Goal: Transaction & Acquisition: Purchase product/service

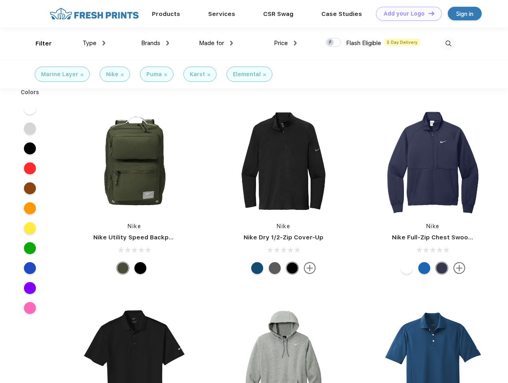
click at [406, 14] on link "Add your Logo Design Tool" at bounding box center [409, 14] width 66 height 14
click at [0, 0] on div "Design Tool" at bounding box center [0, 0] width 0 height 0
click at [428, 13] on link "Add your Logo Design Tool" at bounding box center [409, 14] width 66 height 14
click at [38, 43] on div "Filter" at bounding box center [43, 43] width 16 height 9
click at [94, 43] on span "Type" at bounding box center [90, 42] width 14 height 7
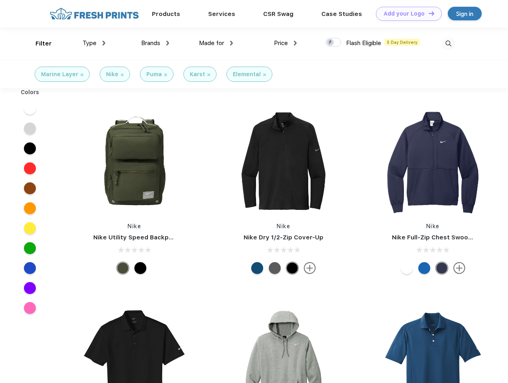
click at [155, 43] on span "Brands" at bounding box center [150, 42] width 19 height 7
click at [216, 43] on span "Made for" at bounding box center [211, 42] width 25 height 7
click at [286, 43] on span "Price" at bounding box center [281, 42] width 14 height 7
click at [333, 43] on div at bounding box center [333, 42] width 16 height 9
click at [331, 43] on input "checkbox" at bounding box center [327, 39] width 5 height 5
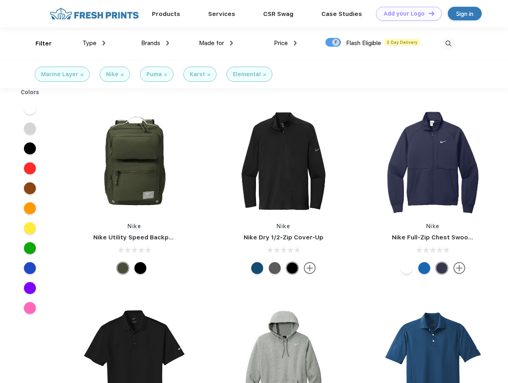
click at [448, 43] on img at bounding box center [448, 43] width 13 height 13
